Goal: Information Seeking & Learning: Learn about a topic

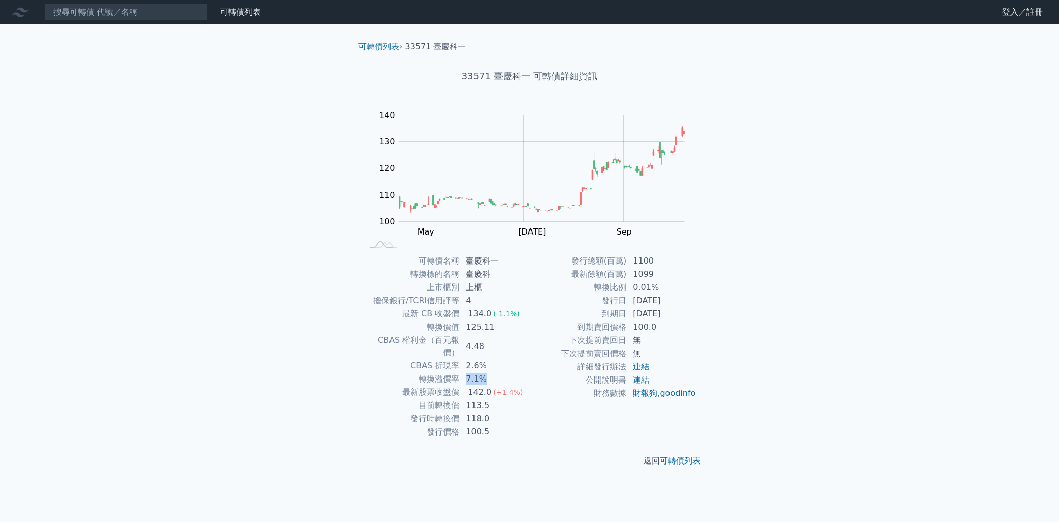
drag, startPoint x: 463, startPoint y: 366, endPoint x: 510, endPoint y: 368, distance: 46.9
click at [510, 373] on td "7.1%" at bounding box center [495, 379] width 70 height 13
drag, startPoint x: 815, startPoint y: 372, endPoint x: 704, endPoint y: 209, distance: 197.0
click at [816, 370] on div "可轉債列表 財務數據 可轉債列表 財務數據 登入／註冊 登入／註冊 可轉債列表 › 33571 臺慶科一 33571 臺慶科一 可轉債詳細資訊 Zoom Ou…" at bounding box center [529, 261] width 1059 height 522
